Goal: Find contact information: Find contact information

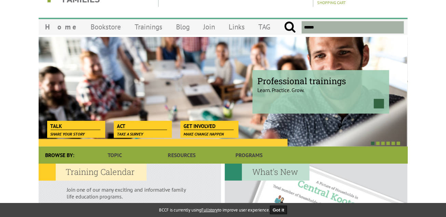
scroll to position [34, 0]
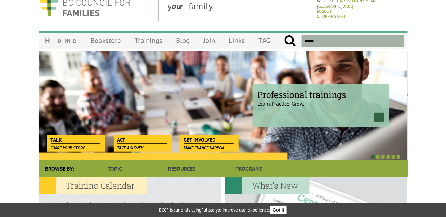
click at [280, 212] on button "Got it" at bounding box center [278, 210] width 17 height 9
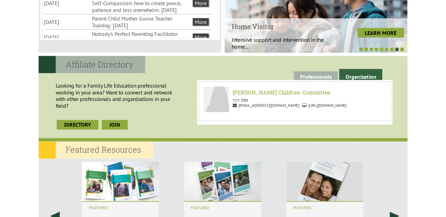
scroll to position [342, 0]
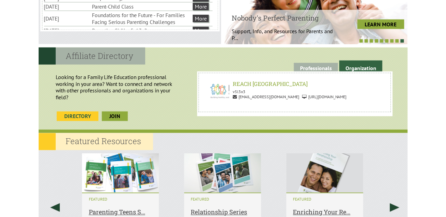
click at [77, 113] on link "Directory" at bounding box center [78, 117] width 42 height 10
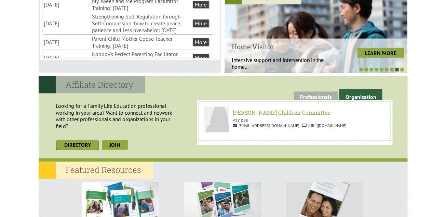
scroll to position [274, 0]
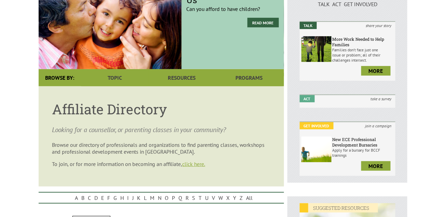
scroll to position [103, 0]
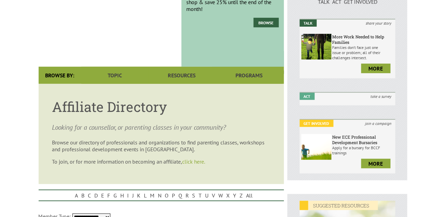
click at [197, 163] on link "click here." at bounding box center [194, 161] width 23 height 7
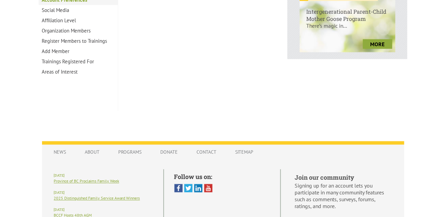
scroll to position [362, 0]
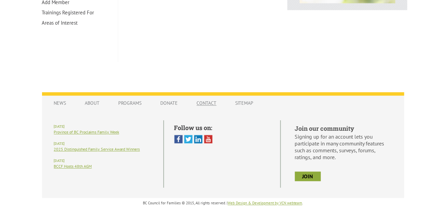
click at [205, 102] on link "Contact" at bounding box center [207, 103] width 34 height 13
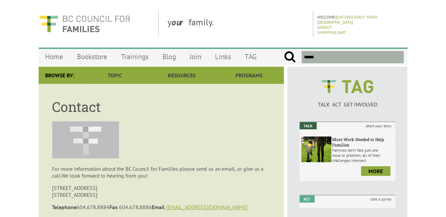
scroll to position [103, 0]
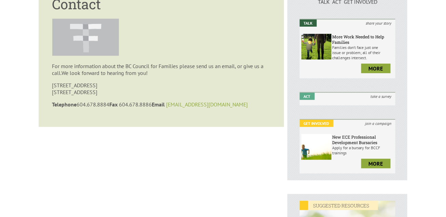
click at [190, 107] on link "bccf@bccf.ca" at bounding box center [208, 104] width 82 height 7
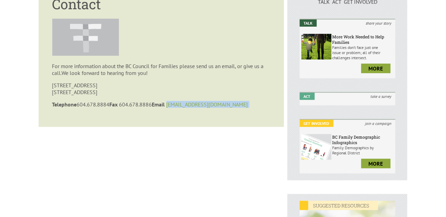
drag, startPoint x: 210, startPoint y: 107, endPoint x: 174, endPoint y: 107, distance: 36.3
click at [174, 107] on p "Telephone 604.678.8884 Fax 604.678.8886 Email bccf@bccf.ca" at bounding box center [161, 104] width 218 height 7
drag, startPoint x: 174, startPoint y: 107, endPoint x: 184, endPoint y: 106, distance: 9.9
